Goal: Transaction & Acquisition: Purchase product/service

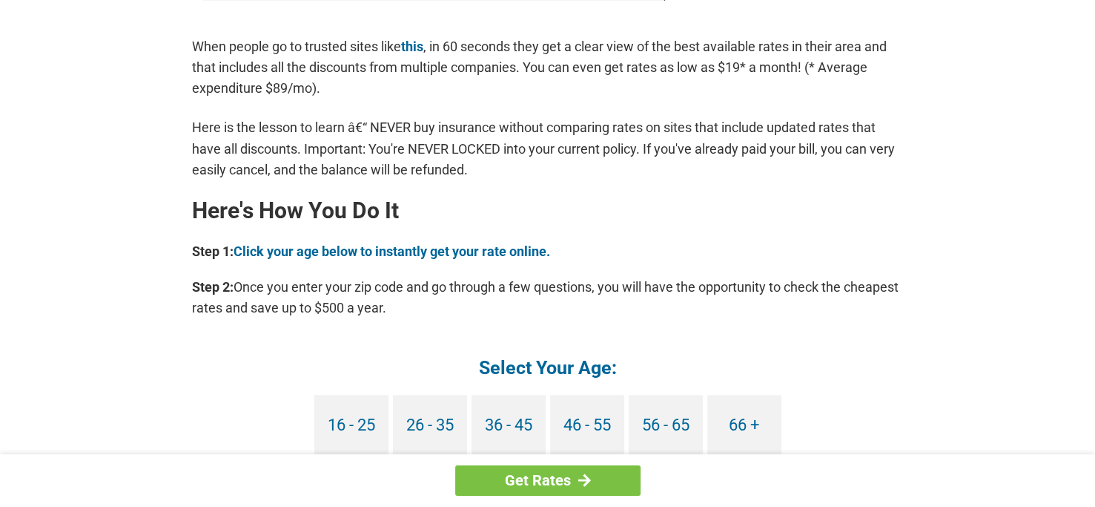
scroll to position [1187, 0]
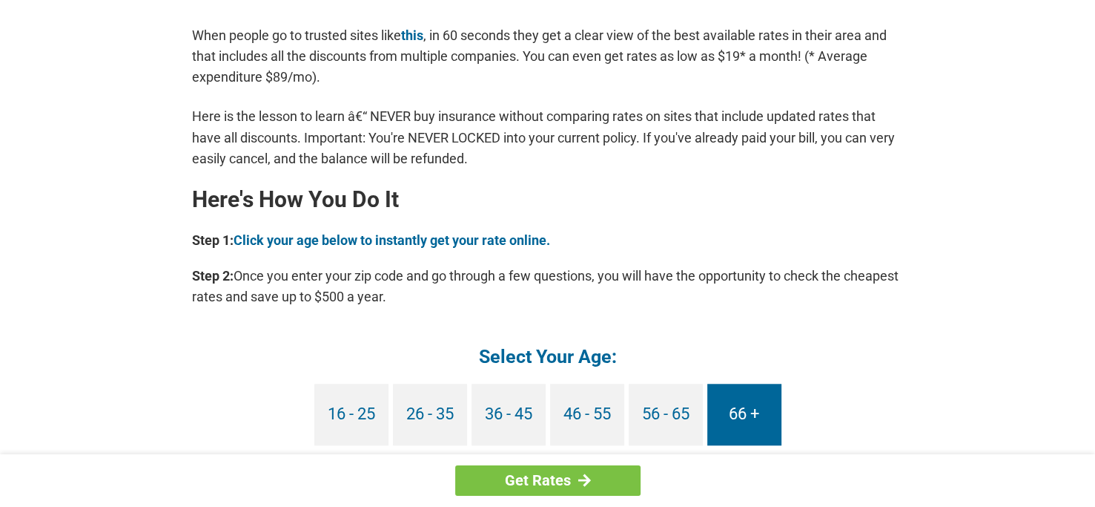
click at [746, 423] on link "66 +" at bounding box center [744, 414] width 74 height 62
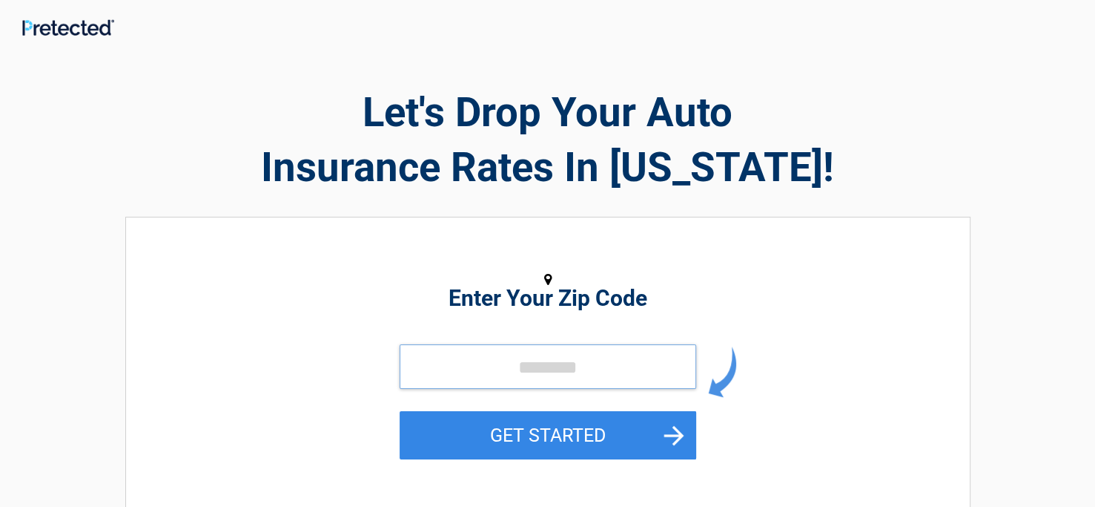
click at [633, 352] on input "tel" at bounding box center [548, 366] width 297 height 44
type input "*****"
click at [527, 429] on button "GET STARTED" at bounding box center [548, 435] width 297 height 48
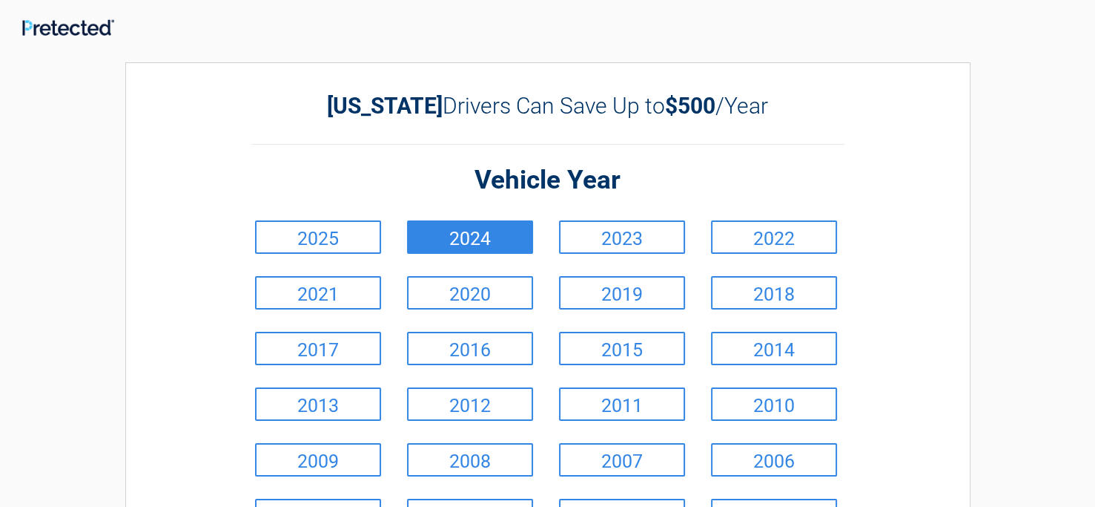
click at [486, 234] on link "2024" at bounding box center [470, 236] width 126 height 33
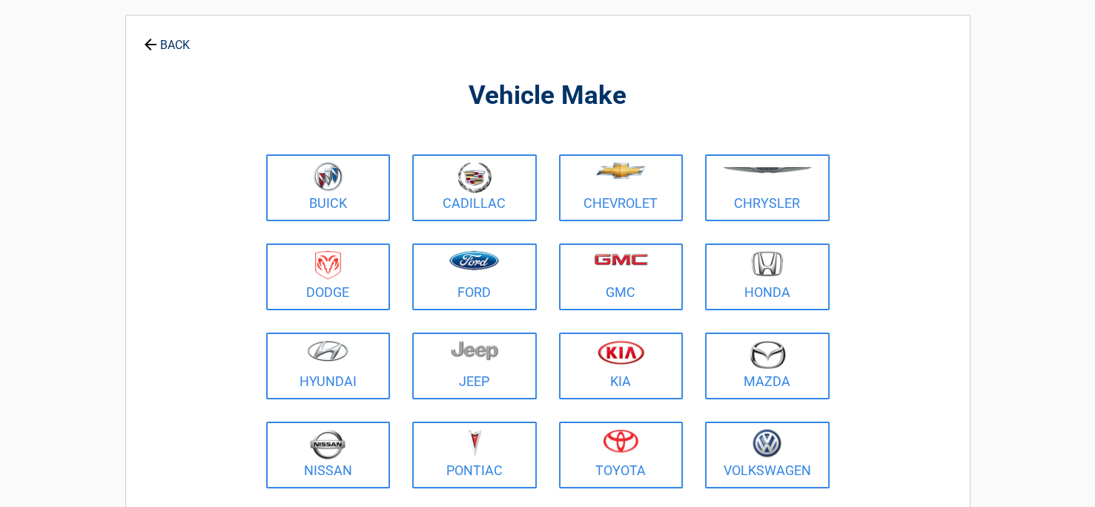
scroll to position [74, 0]
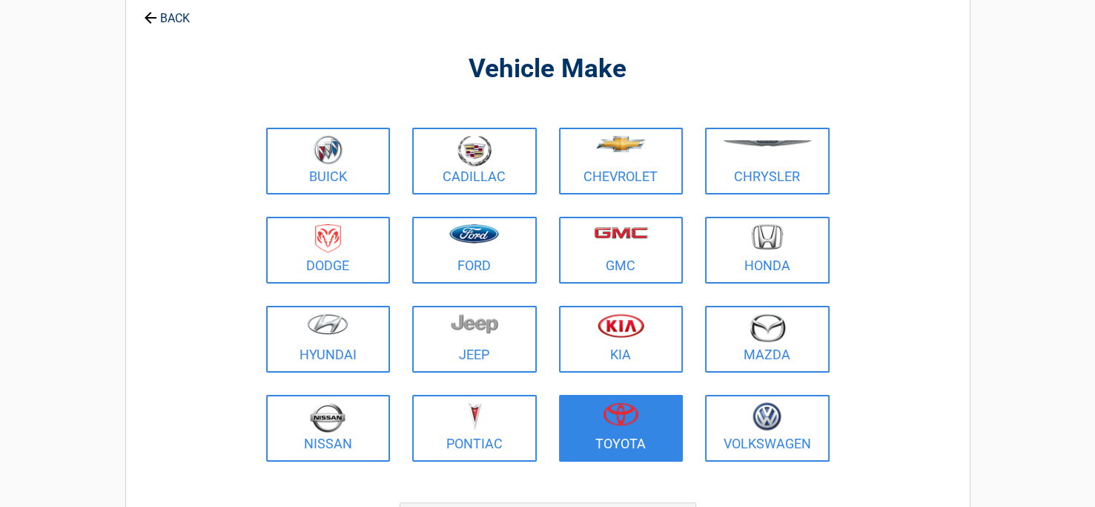
click at [623, 418] on img at bounding box center [621, 414] width 36 height 24
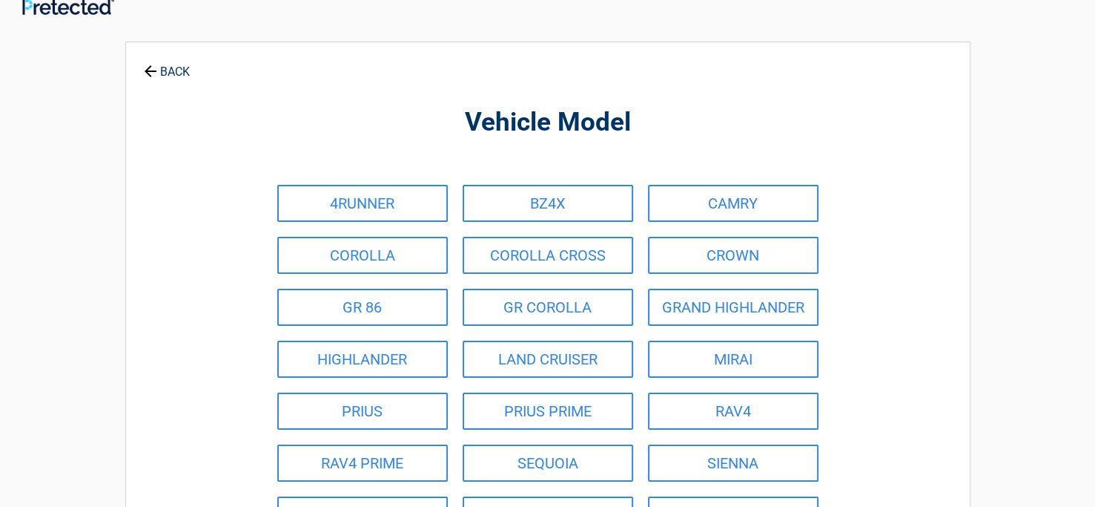
scroll to position [0, 0]
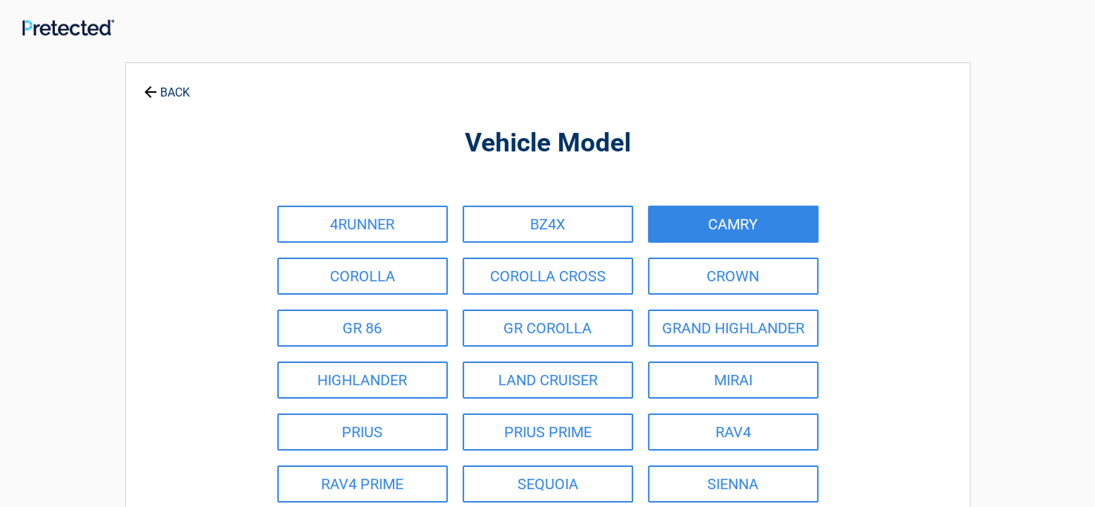
click at [725, 212] on link "CAMRY" at bounding box center [733, 223] width 171 height 37
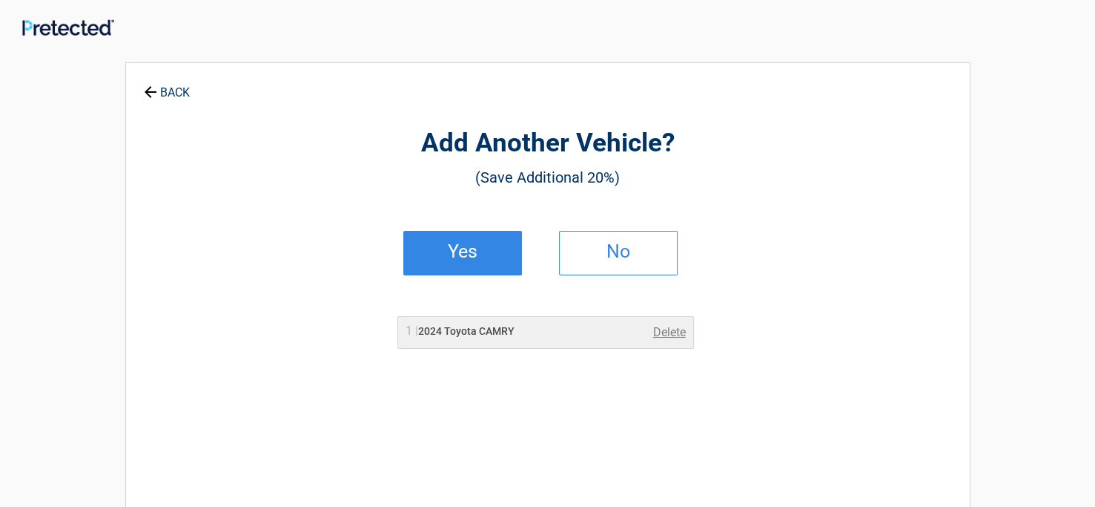
click at [477, 248] on h2 "Yes" at bounding box center [463, 251] width 88 height 10
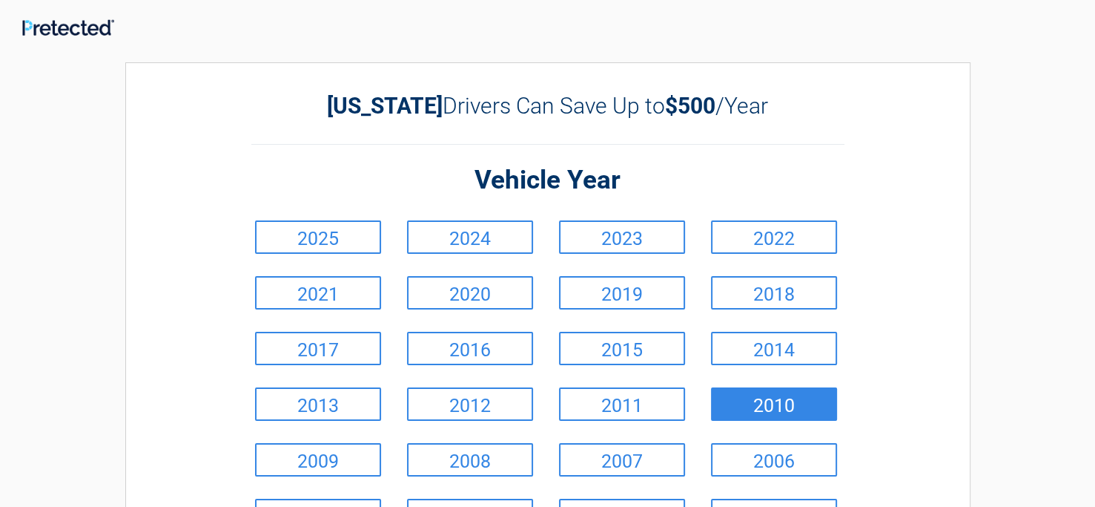
click at [774, 403] on link "2010" at bounding box center [774, 403] width 126 height 33
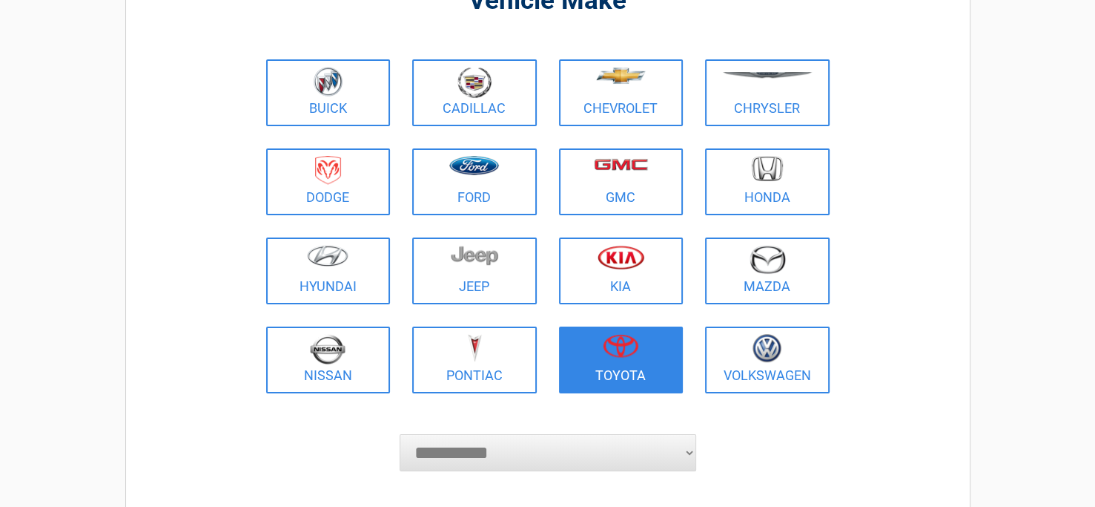
scroll to position [148, 0]
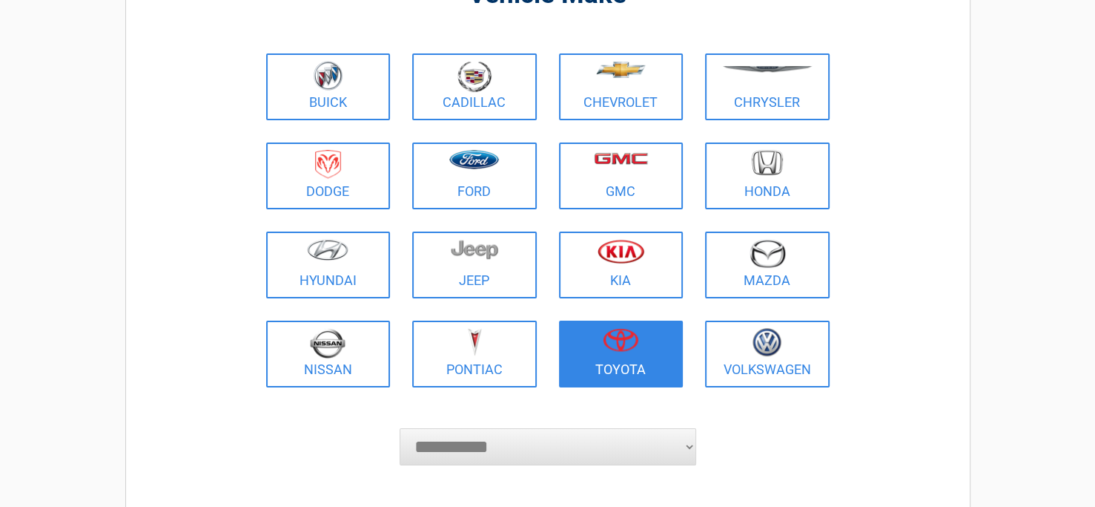
click at [626, 346] on img at bounding box center [621, 340] width 36 height 24
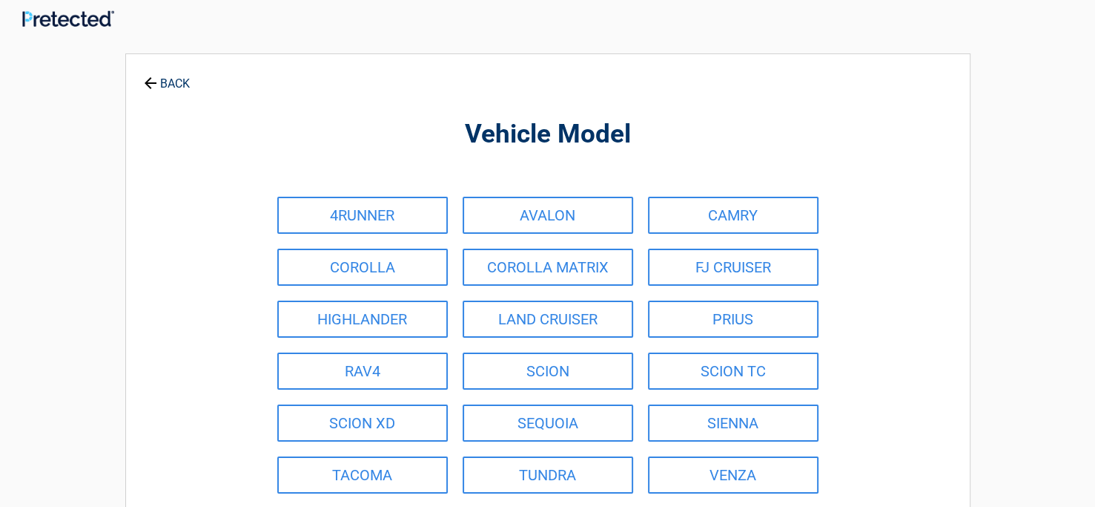
scroll to position [0, 0]
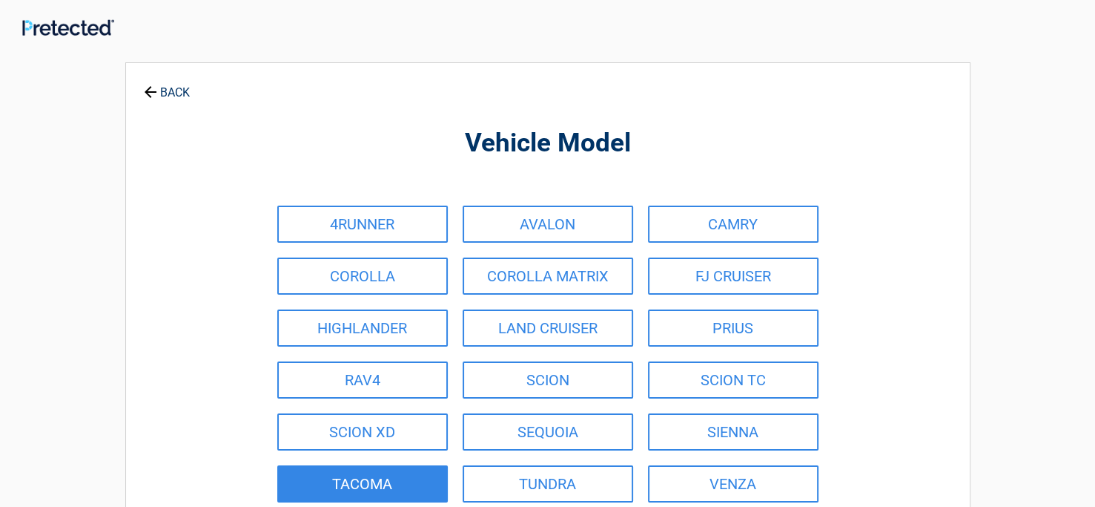
click at [417, 484] on link "TACOMA" at bounding box center [362, 483] width 171 height 37
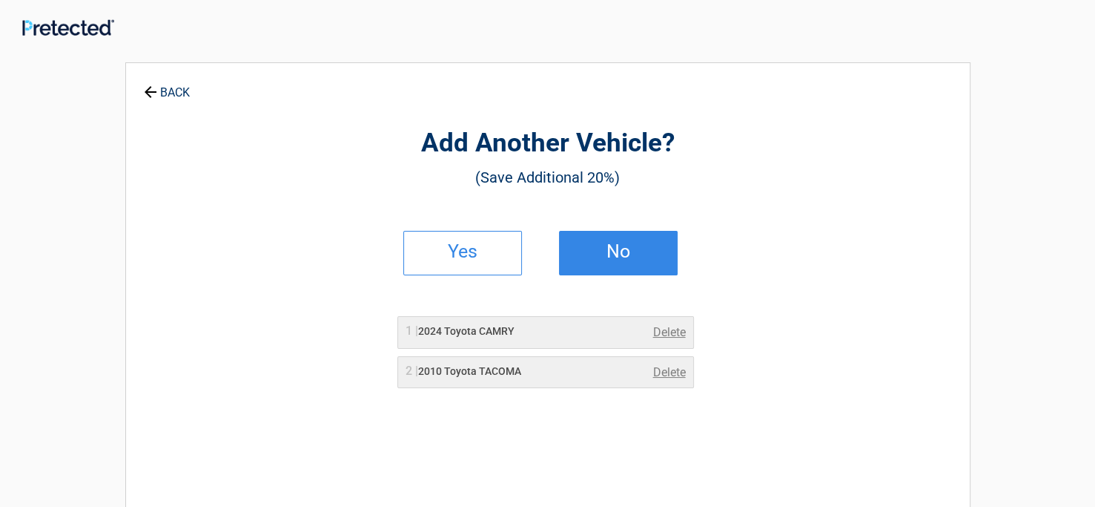
click at [616, 246] on h2 "No" at bounding box center [619, 251] width 88 height 10
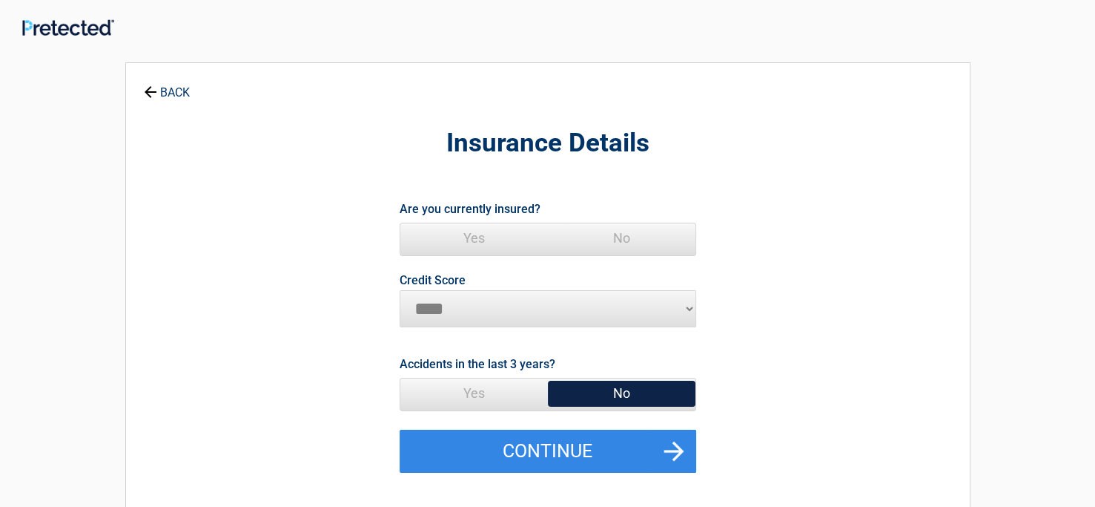
click at [483, 239] on span "Yes" at bounding box center [474, 238] width 148 height 30
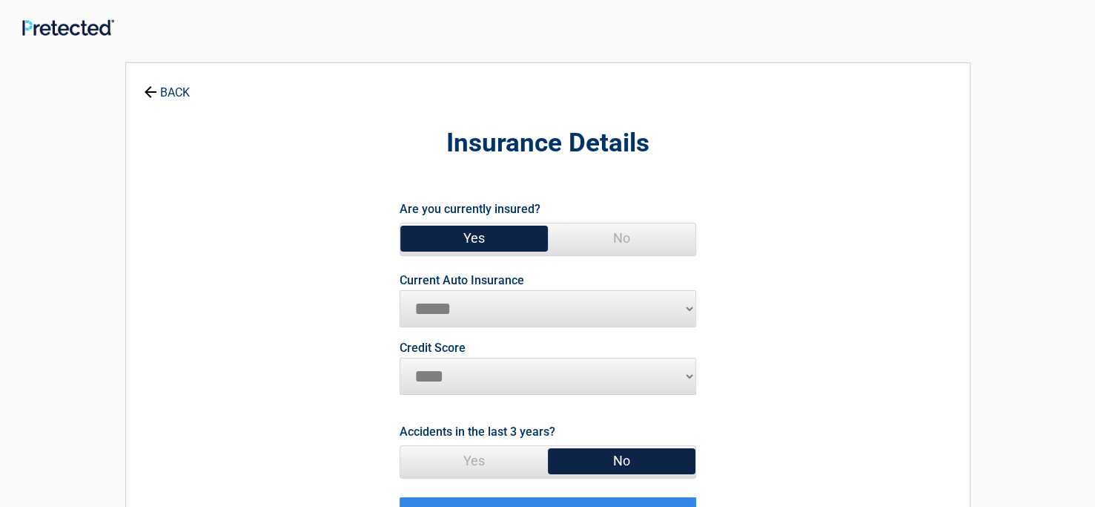
click at [679, 376] on select "********* **** ******* ****" at bounding box center [548, 375] width 297 height 37
select select "*********"
click at [400, 357] on select "********* **** ******* ****" at bounding box center [548, 375] width 297 height 37
click at [595, 454] on span "No" at bounding box center [622, 461] width 148 height 30
click at [570, 456] on span "No" at bounding box center [622, 461] width 148 height 30
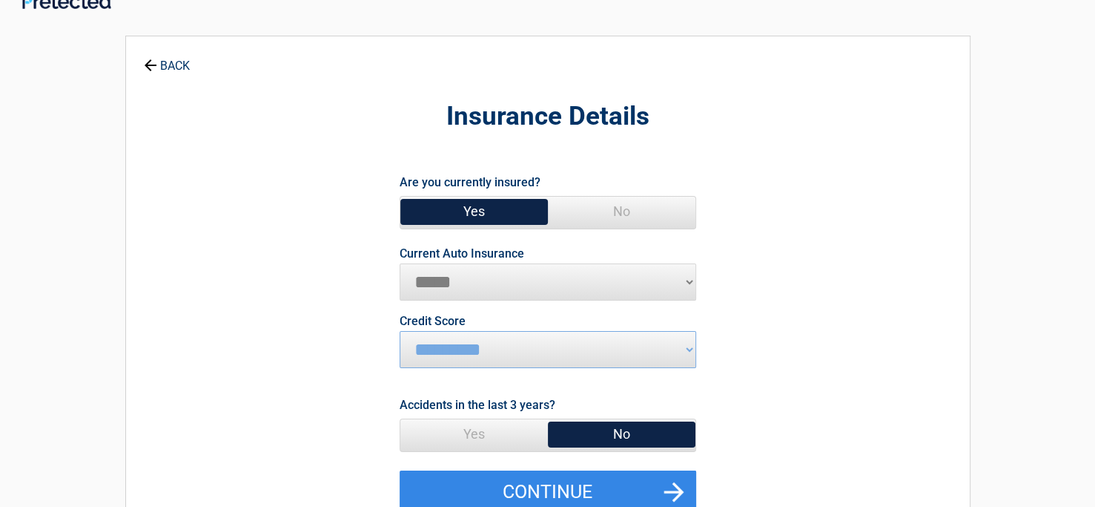
scroll to position [74, 0]
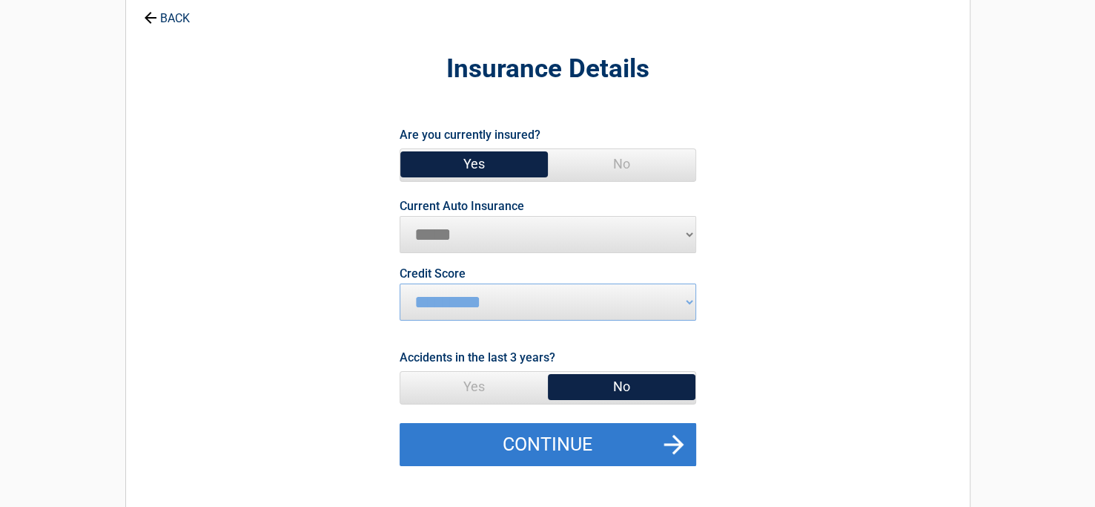
click at [593, 443] on button "Continue" at bounding box center [548, 444] width 297 height 43
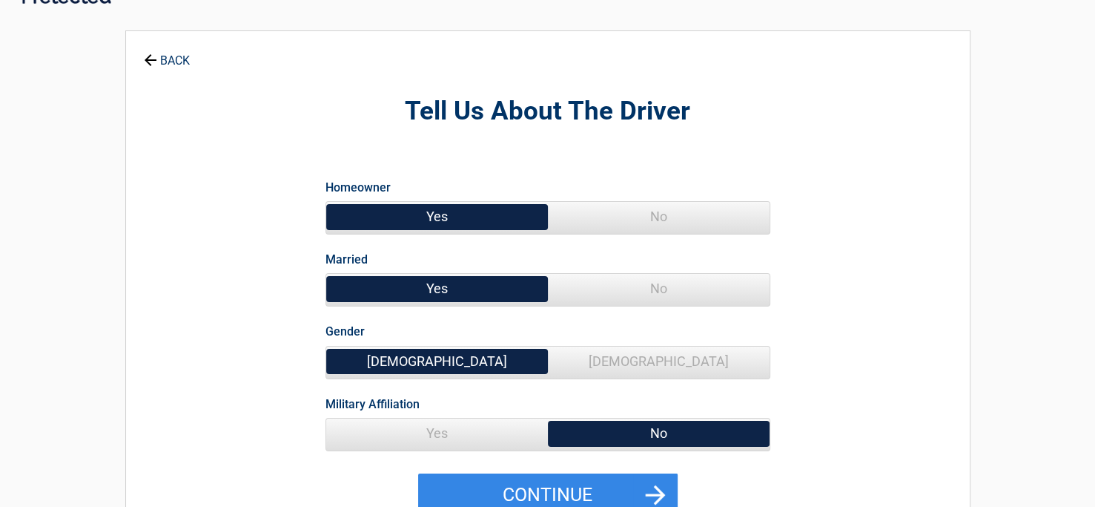
scroll to position [0, 0]
